Goal: Task Accomplishment & Management: Complete application form

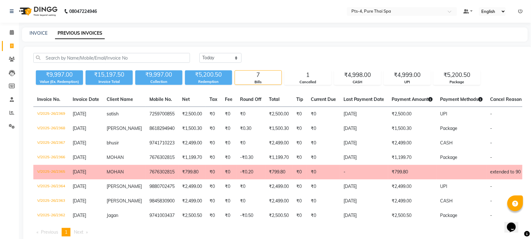
click at [31, 28] on div "INVOICE PREVIOUS INVOICES" at bounding box center [275, 34] width 506 height 14
click at [42, 35] on link "INVOICE" at bounding box center [39, 33] width 18 height 6
select select "service"
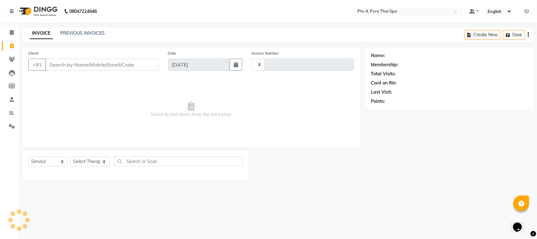
type input "2370"
select select "6459"
click at [66, 65] on input "Client" at bounding box center [101, 65] width 113 height 12
type input "9886254185"
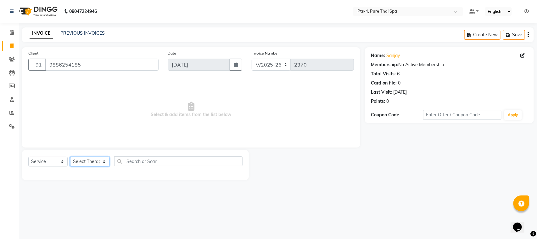
click at [75, 164] on select "Select Therapist [PERSON_NAME] NE [PERSON_NAME] anyone [PERSON_NAME] Candy FON …" at bounding box center [89, 161] width 39 height 10
select select "59672"
click at [70, 156] on select "Select Therapist [PERSON_NAME] NE [PERSON_NAME] anyone [PERSON_NAME] Candy FON …" at bounding box center [89, 161] width 39 height 10
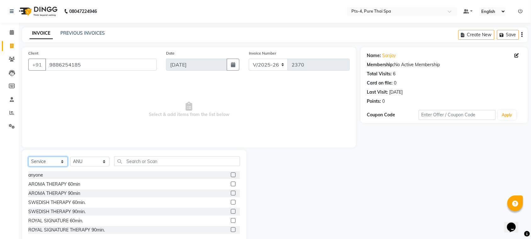
click at [46, 160] on select "Select Service Product Membership Package Voucher Prepaid Gift Card" at bounding box center [47, 161] width 39 height 10
select select "package"
click at [28, 156] on select "Select Service Product Membership Package Voucher Prepaid Gift Card" at bounding box center [47, 161] width 39 height 10
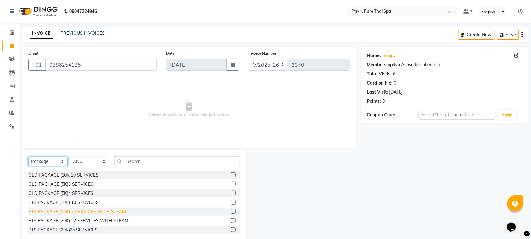
scroll to position [37, 0]
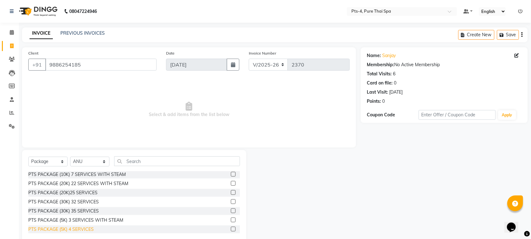
click at [73, 228] on div "PTS PACKAGE (5K) 4 SERVICES" at bounding box center [60, 229] width 65 height 7
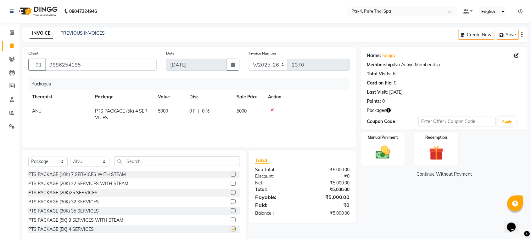
checkbox input "false"
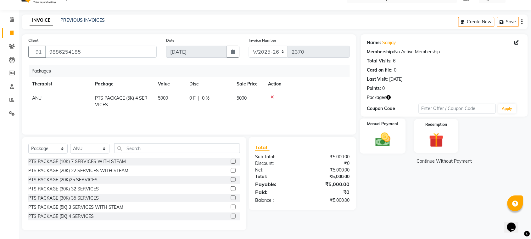
click at [387, 141] on img at bounding box center [383, 139] width 25 height 17
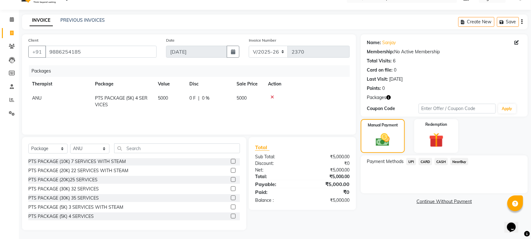
click at [410, 157] on div "Payment Methods UPI CARD CASH NearBuy" at bounding box center [444, 174] width 167 height 38
click at [411, 162] on span "UPI" at bounding box center [412, 161] width 10 height 7
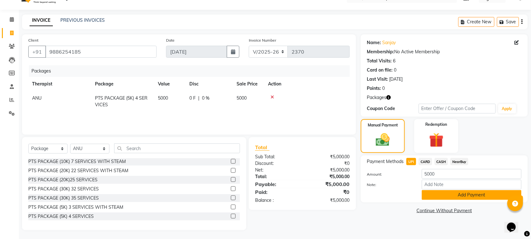
click at [447, 194] on button "Add Payment" at bounding box center [472, 195] width 100 height 10
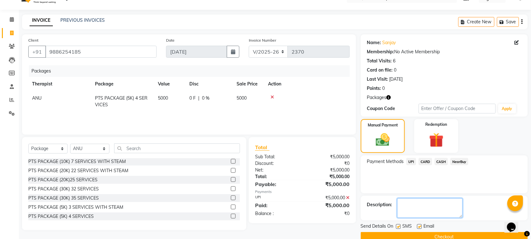
click at [435, 203] on textarea at bounding box center [429, 208] width 65 height 20
click at [411, 211] on textarea at bounding box center [429, 208] width 65 height 20
type textarea "367"
click at [419, 226] on label at bounding box center [419, 226] width 5 height 5
click at [419, 226] on input "checkbox" at bounding box center [419, 226] width 4 height 4
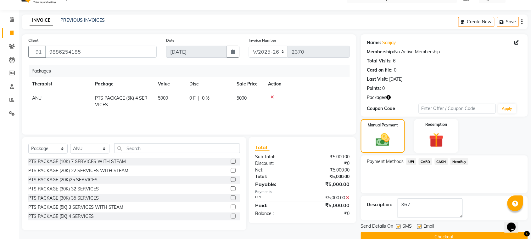
checkbox input "false"
click at [397, 227] on label at bounding box center [398, 226] width 5 height 5
click at [397, 227] on input "checkbox" at bounding box center [398, 226] width 4 height 4
checkbox input "false"
click at [398, 234] on button "Checkout" at bounding box center [444, 237] width 167 height 10
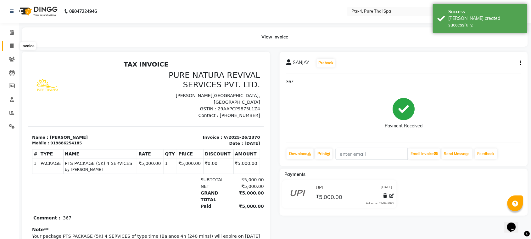
click at [13, 44] on icon at bounding box center [11, 45] width 3 height 5
select select "6459"
select select "service"
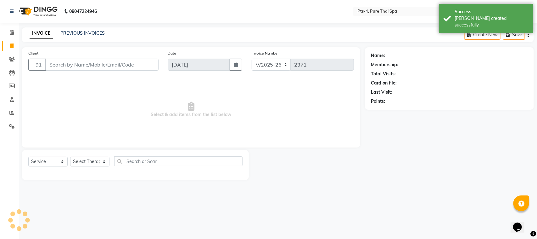
click at [78, 62] on input "Client" at bounding box center [101, 65] width 113 height 12
type input "9886254185"
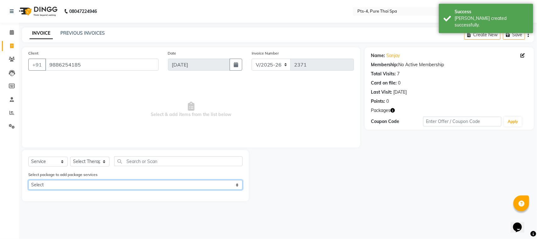
click at [80, 183] on select "Select PTS PACKAGE (5K) 4 SERVICES" at bounding box center [135, 185] width 214 height 10
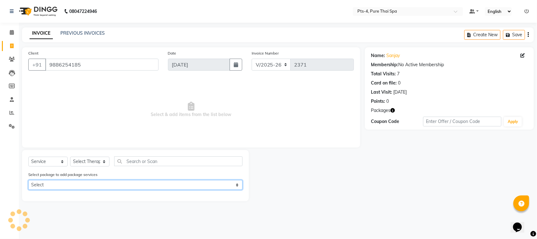
select select "1: Object"
click at [28, 180] on select "Select PTS PACKAGE (5K) 4 SERVICES" at bounding box center [135, 185] width 214 height 10
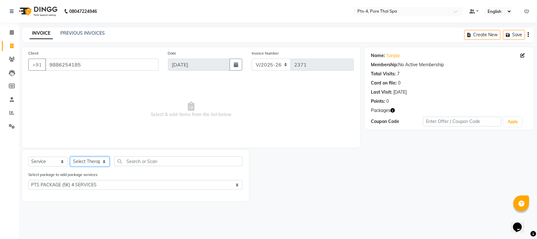
click at [89, 157] on select "Select Therapist [PERSON_NAME] NE [PERSON_NAME] anyone [PERSON_NAME] Candy FON …" at bounding box center [89, 161] width 39 height 10
select select "83713"
click at [70, 156] on select "Select Therapist [PERSON_NAME] NE [PERSON_NAME] anyone [PERSON_NAME] Candy FON …" at bounding box center [89, 161] width 39 height 10
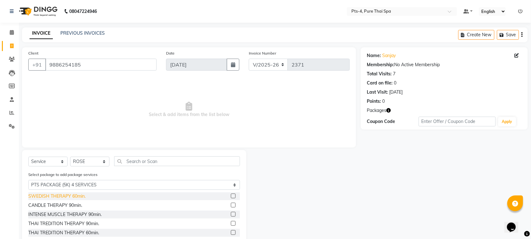
click at [62, 194] on div "SWEDISH THERAPY 60min." at bounding box center [56, 196] width 57 height 7
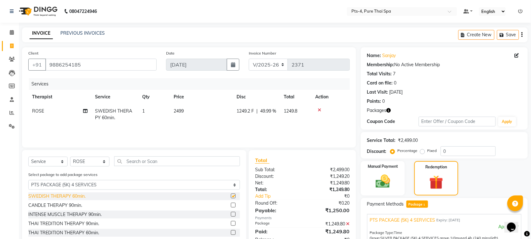
checkbox input "false"
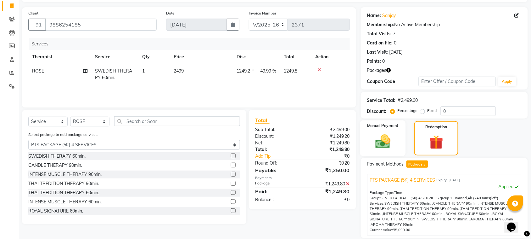
scroll to position [97, 0]
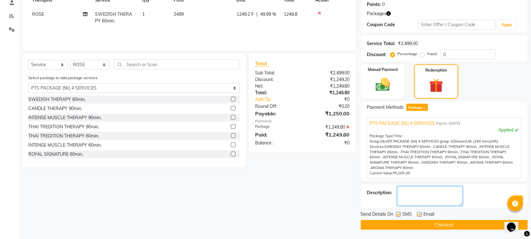
click at [430, 188] on textarea at bounding box center [429, 196] width 65 height 20
type textarea "367"
click at [422, 214] on div "Email" at bounding box center [428, 215] width 22 height 8
click at [420, 214] on label at bounding box center [419, 214] width 5 height 5
click at [420, 214] on input "checkbox" at bounding box center [419, 214] width 4 height 4
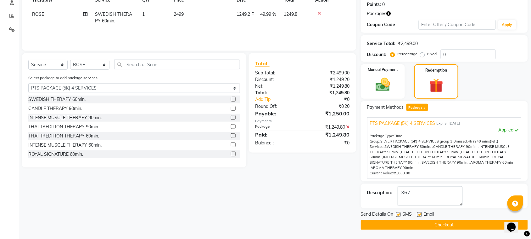
checkbox input "false"
click at [400, 213] on label at bounding box center [398, 214] width 5 height 5
click at [400, 213] on input "checkbox" at bounding box center [398, 214] width 4 height 4
checkbox input "false"
click at [455, 228] on button "Checkout" at bounding box center [444, 225] width 167 height 10
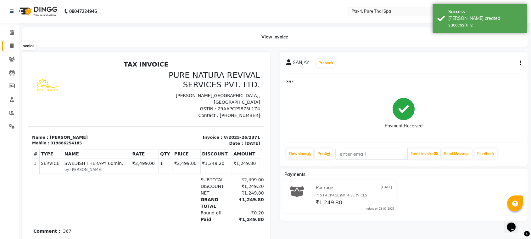
click at [12, 44] on icon at bounding box center [11, 45] width 3 height 5
select select "6459"
select select "service"
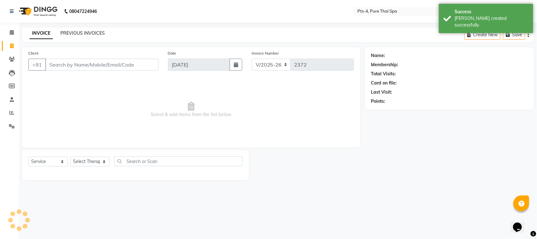
click at [79, 32] on link "PREVIOUS INVOICES" at bounding box center [82, 33] width 44 height 6
